Goal: Task Accomplishment & Management: Use online tool/utility

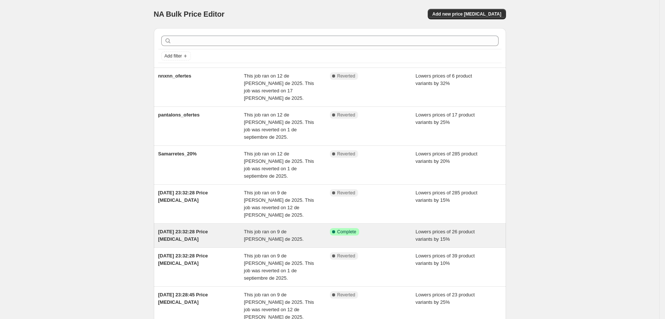
click at [171, 228] on div "[DATE] 23:32:28 Price [MEDICAL_DATA]" at bounding box center [201, 235] width 86 height 15
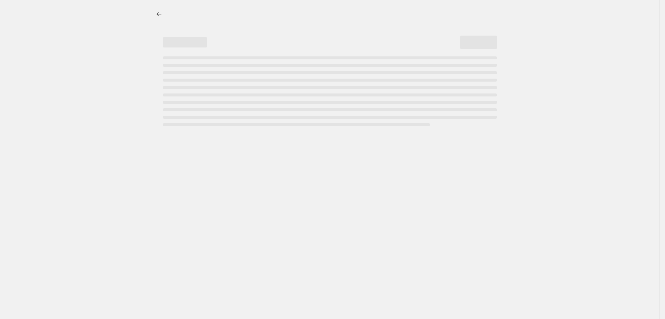
select select "percentage"
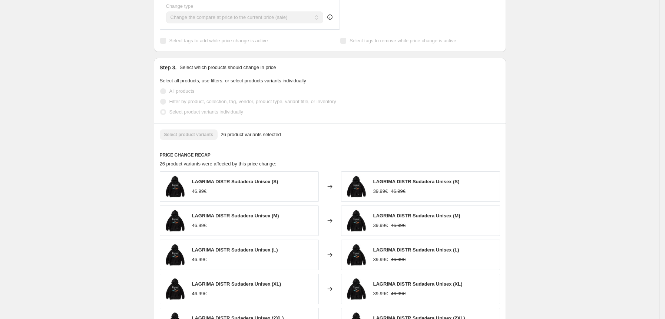
scroll to position [444, 0]
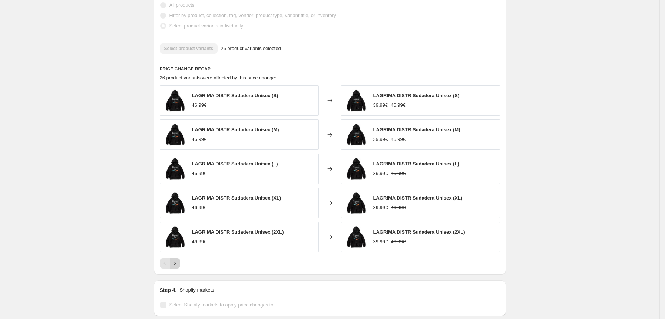
click at [179, 262] on icon "Next" at bounding box center [174, 262] width 7 height 7
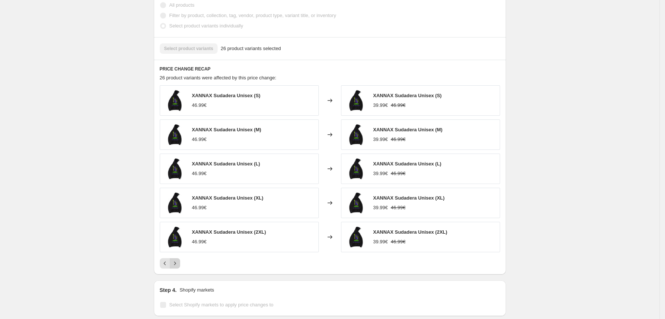
click at [179, 265] on icon "Next" at bounding box center [174, 262] width 7 height 7
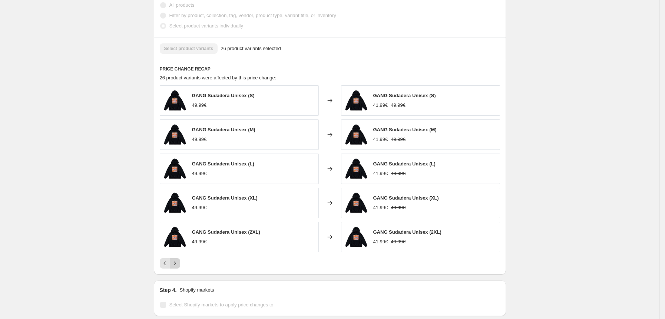
click at [179, 265] on icon "Next" at bounding box center [174, 262] width 7 height 7
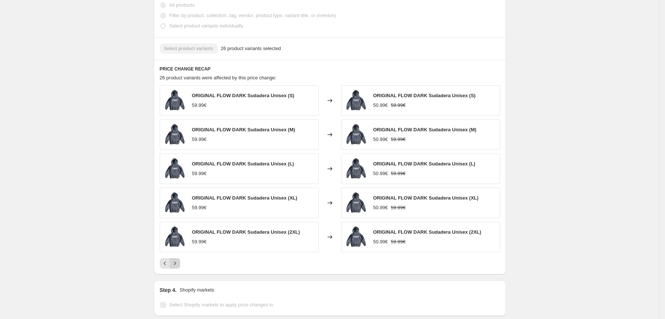
click at [179, 265] on icon "Next" at bounding box center [174, 262] width 7 height 7
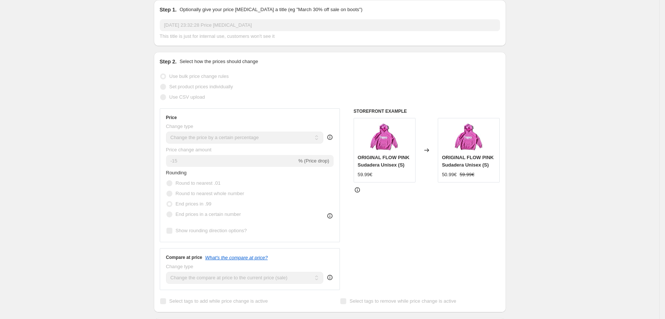
scroll to position [0, 0]
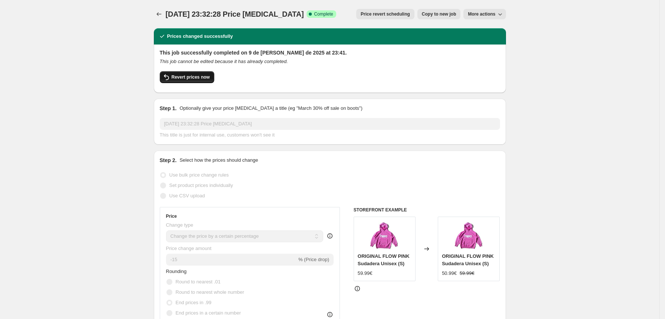
click at [191, 73] on button "Revert prices now" at bounding box center [187, 77] width 54 height 12
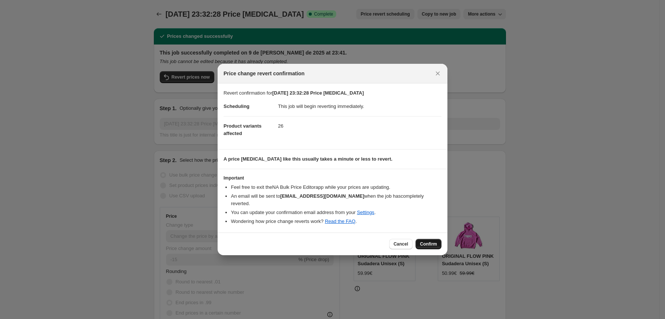
click at [424, 242] on span "Confirm" at bounding box center [428, 244] width 17 height 6
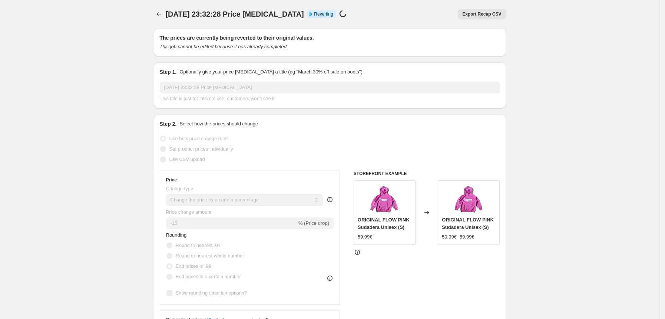
select select "percentage"
